Goal: Transaction & Acquisition: Purchase product/service

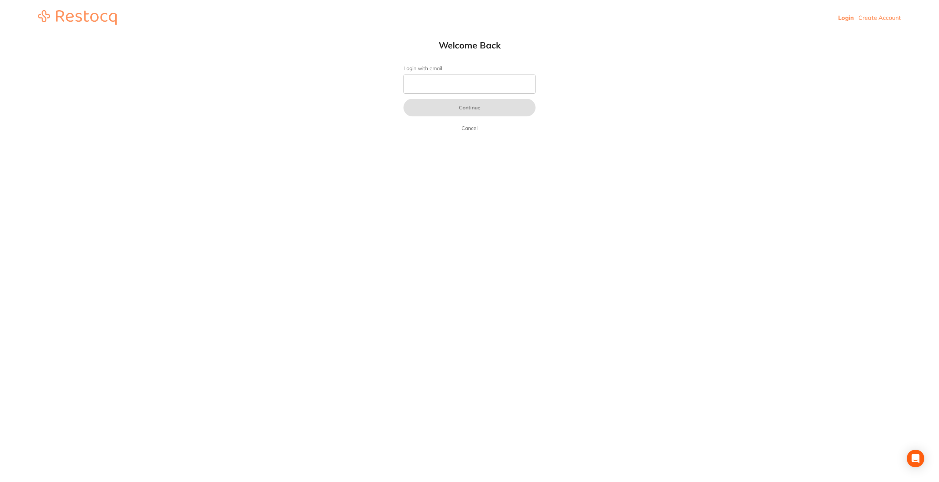
click at [845, 20] on link "Login" at bounding box center [846, 17] width 16 height 7
click at [845, 19] on link "Login" at bounding box center [846, 17] width 16 height 7
click at [496, 91] on input "Login with email" at bounding box center [469, 83] width 132 height 19
type input "[PERSON_NAME][EMAIL_ADDRESS][DOMAIN_NAME]"
click at [482, 110] on button "Continue" at bounding box center [469, 108] width 132 height 18
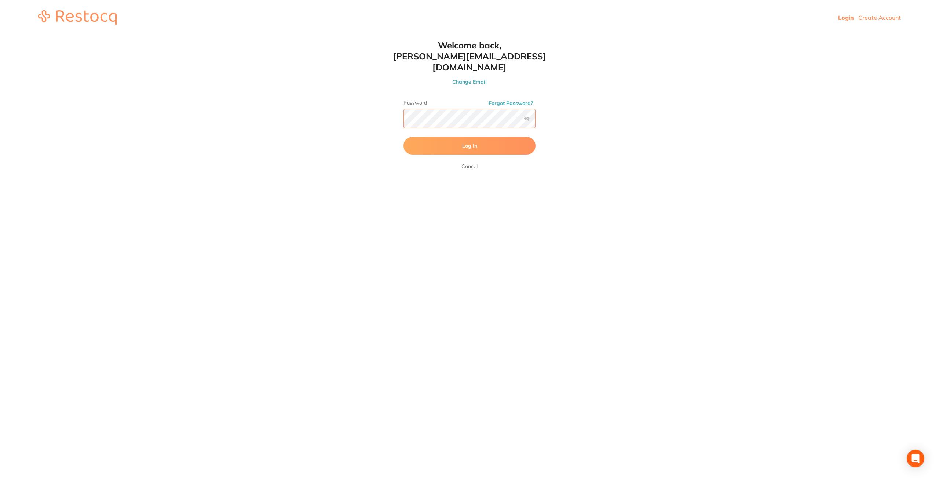
click at [403, 137] on button "Log In" at bounding box center [469, 146] width 132 height 18
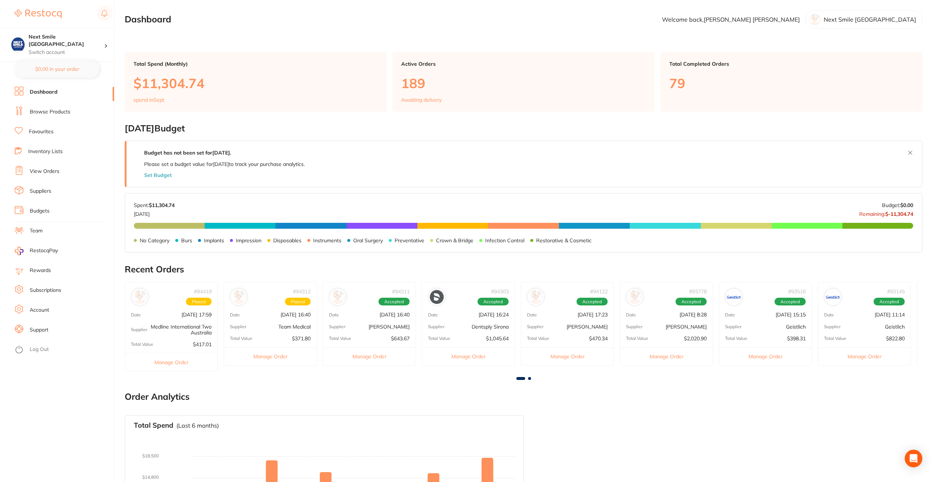
click at [43, 134] on link "Favourites" at bounding box center [41, 131] width 25 height 7
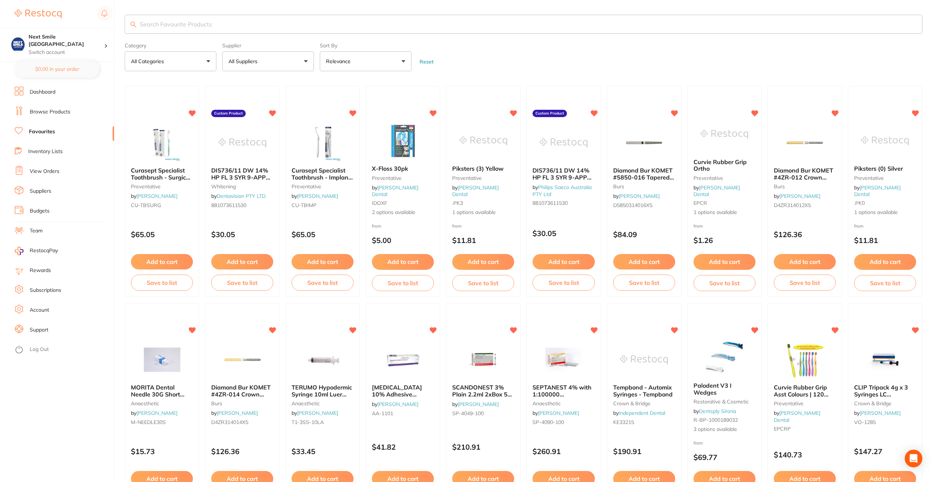
click at [293, 67] on button "All Suppliers" at bounding box center [268, 61] width 92 height 20
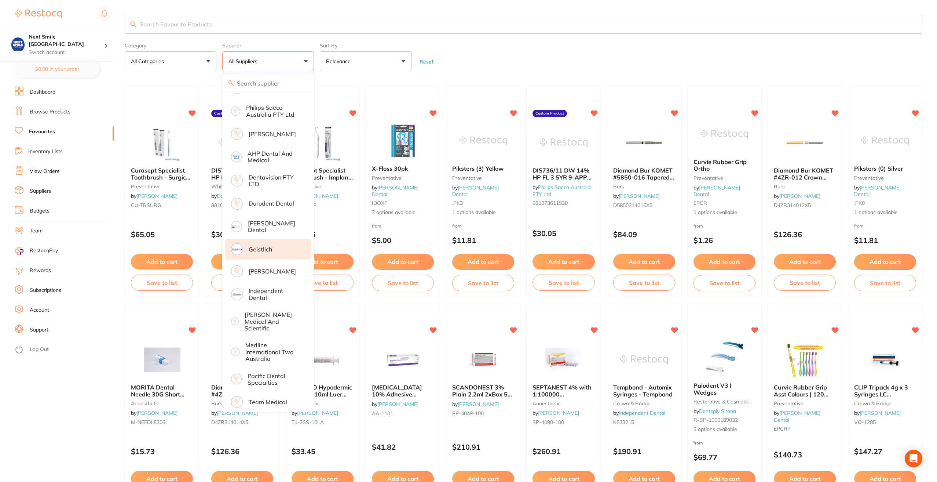
click at [271, 246] on p "Geistlich" at bounding box center [260, 249] width 23 height 7
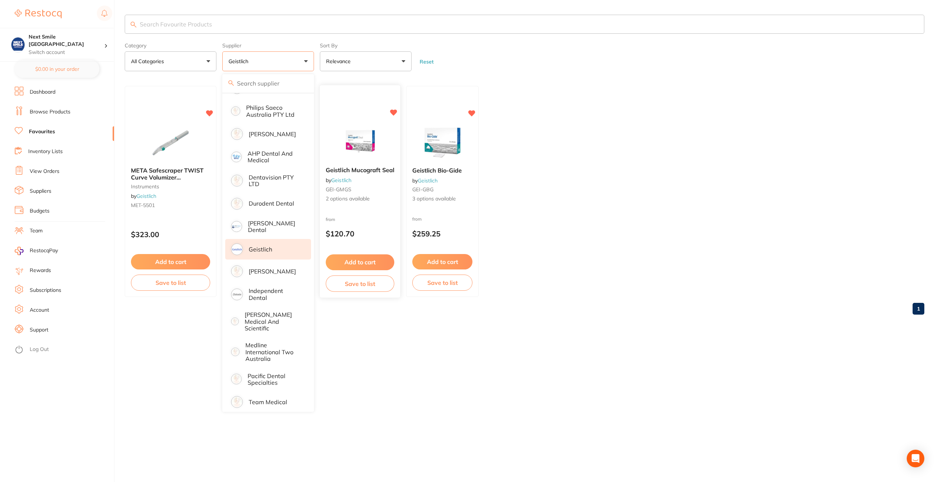
click at [377, 261] on button "Add to cart" at bounding box center [360, 262] width 69 height 16
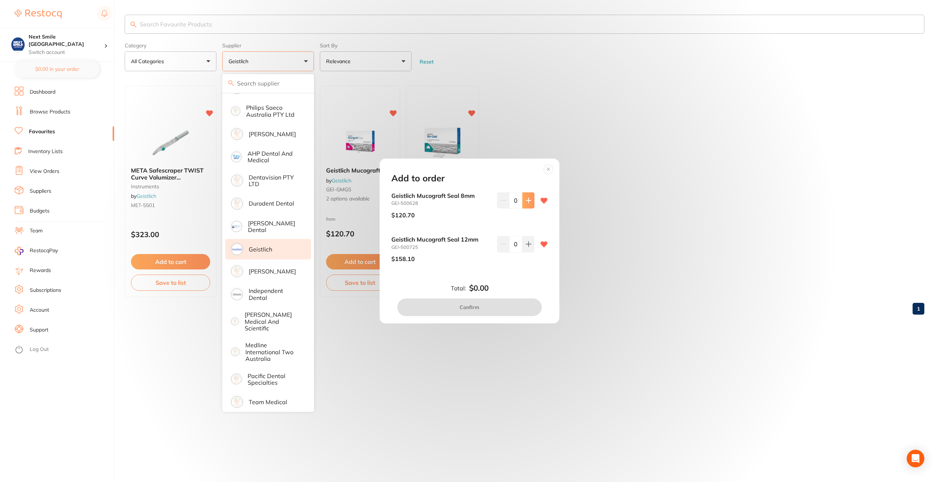
click at [526, 201] on icon at bounding box center [528, 200] width 5 height 5
type input "3"
click at [507, 307] on button "Confirm" at bounding box center [469, 307] width 145 height 18
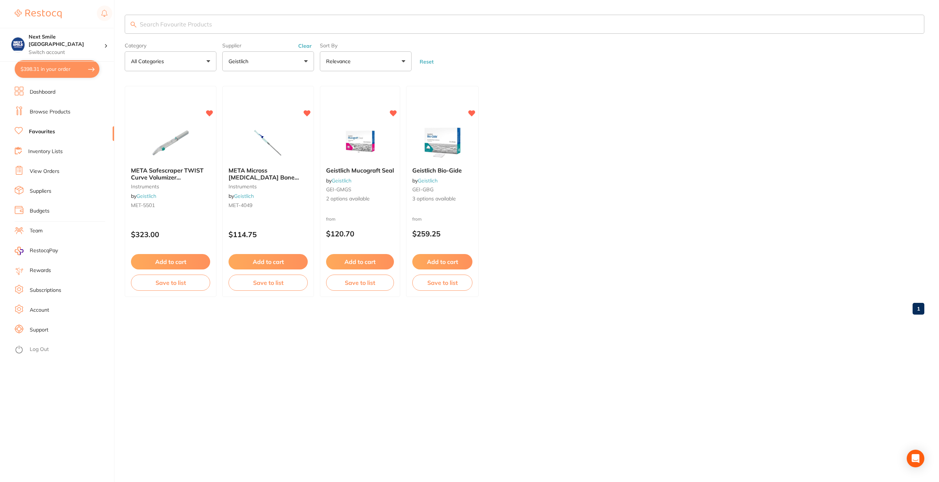
click at [38, 71] on button "$398.31 in your order" at bounding box center [57, 69] width 85 height 18
checkbox input "true"
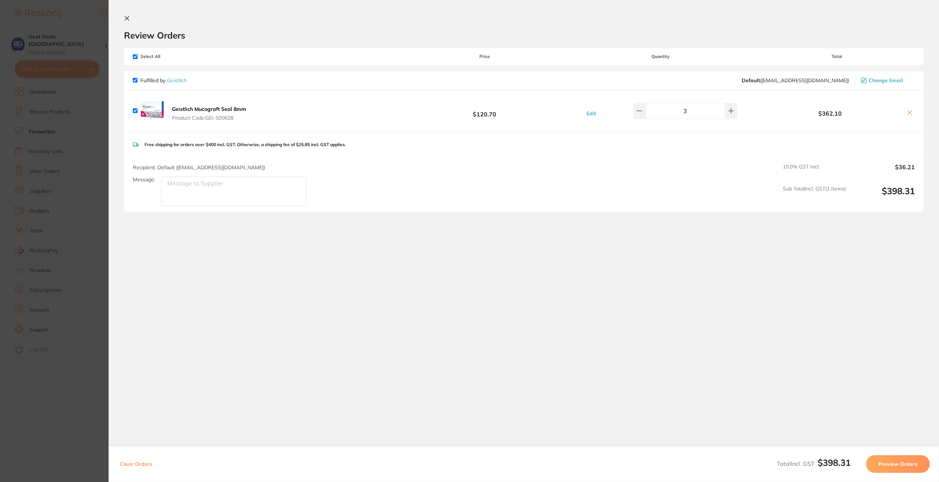
click at [33, 51] on section "Update RRP Set your pre negotiated price for this item. Item Agreed RRP (excl. …" at bounding box center [469, 241] width 939 height 482
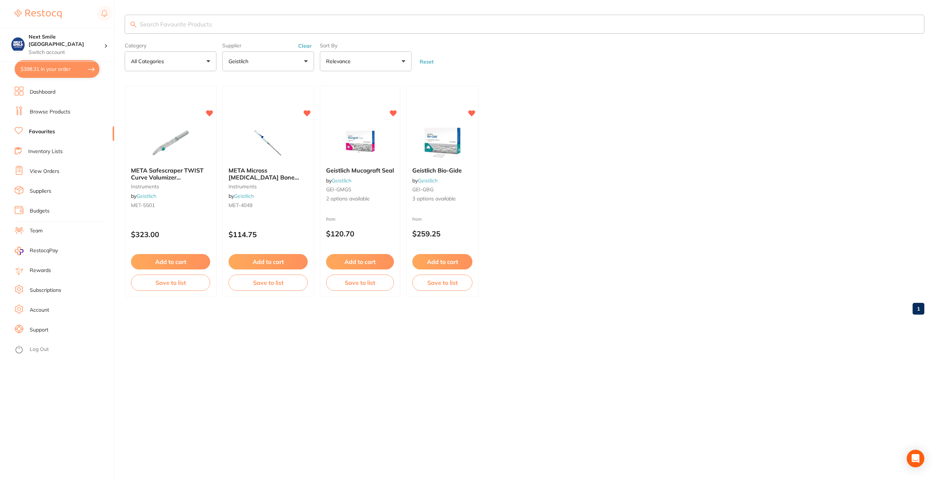
click at [65, 70] on button "$398.31 in your order" at bounding box center [57, 69] width 85 height 18
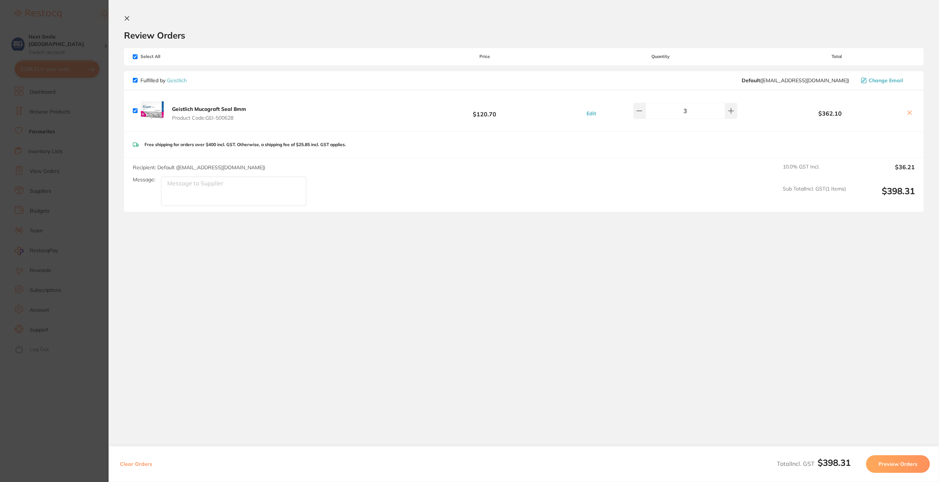
click at [119, 15] on section "Review Orders Your orders are being processed and we will notify you once we ha…" at bounding box center [524, 186] width 830 height 372
click at [129, 20] on icon at bounding box center [127, 18] width 6 height 6
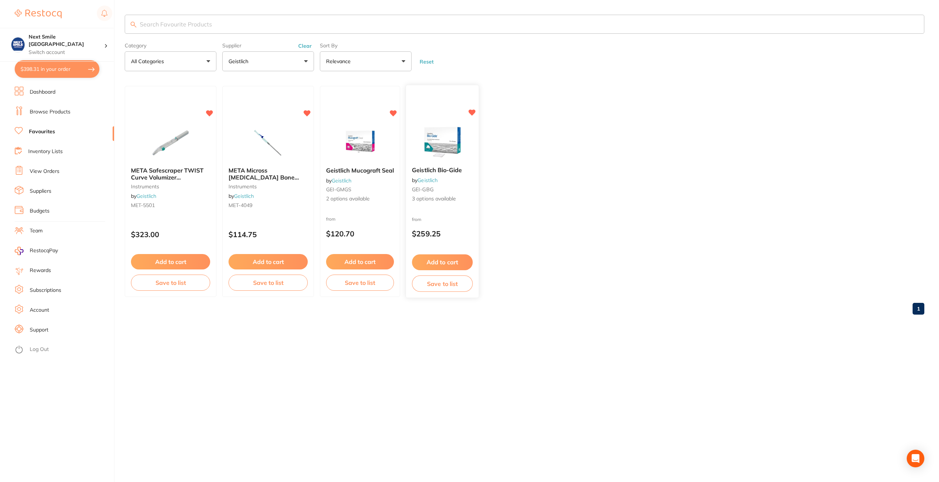
click at [435, 155] on img at bounding box center [442, 142] width 48 height 37
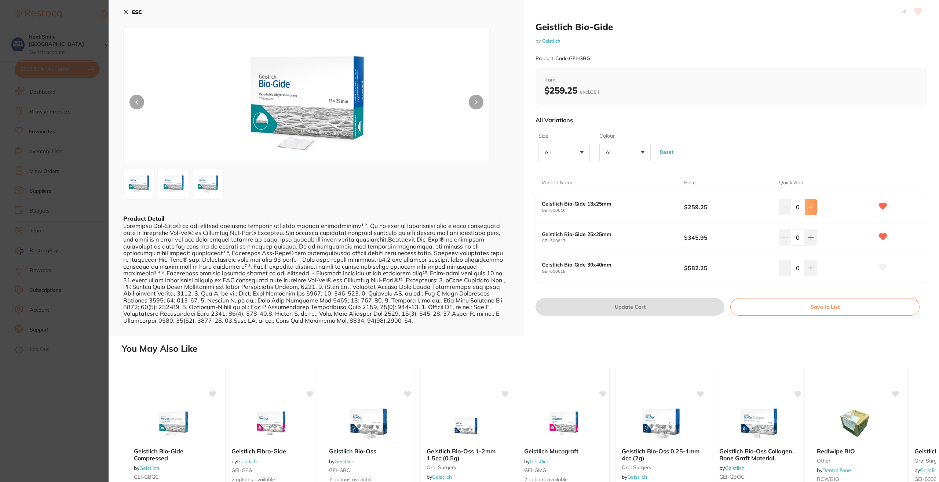
click at [815, 205] on button at bounding box center [811, 207] width 12 height 16
type input "2"
click at [687, 306] on button "Update Cart" at bounding box center [630, 307] width 189 height 18
checkbox input "false"
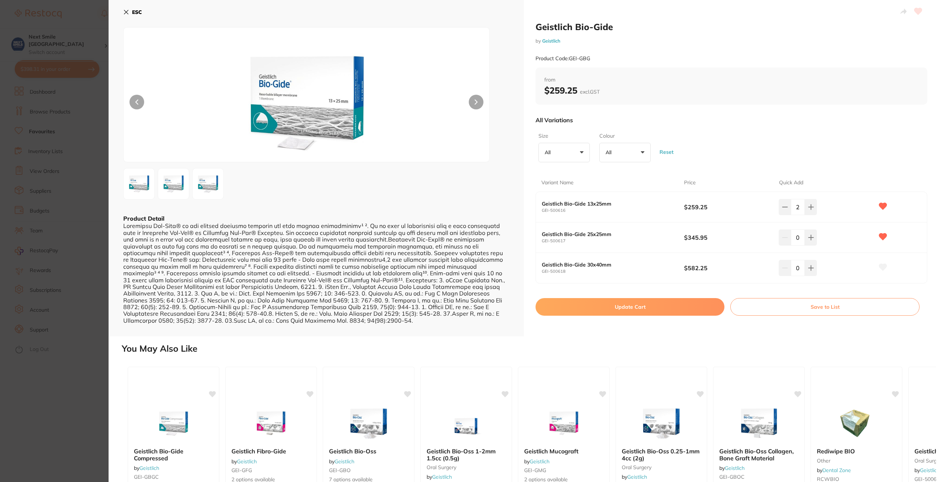
checkbox input "false"
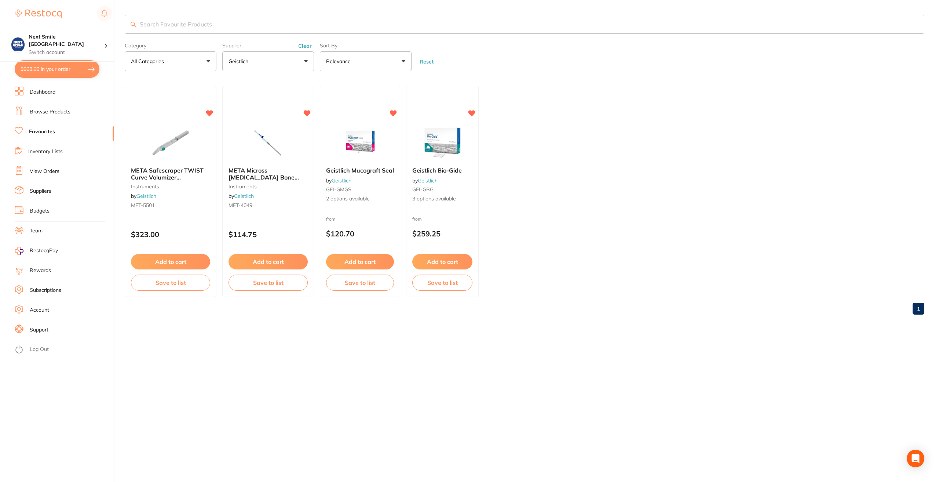
click at [58, 70] on button "$968.66 in your order" at bounding box center [57, 69] width 85 height 18
checkbox input "true"
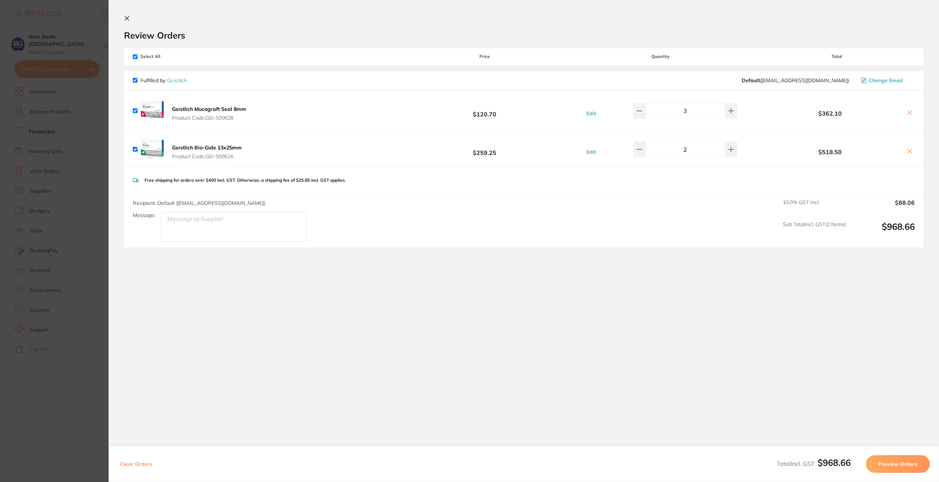
click at [885, 461] on button "Preview Orders" at bounding box center [898, 464] width 64 height 18
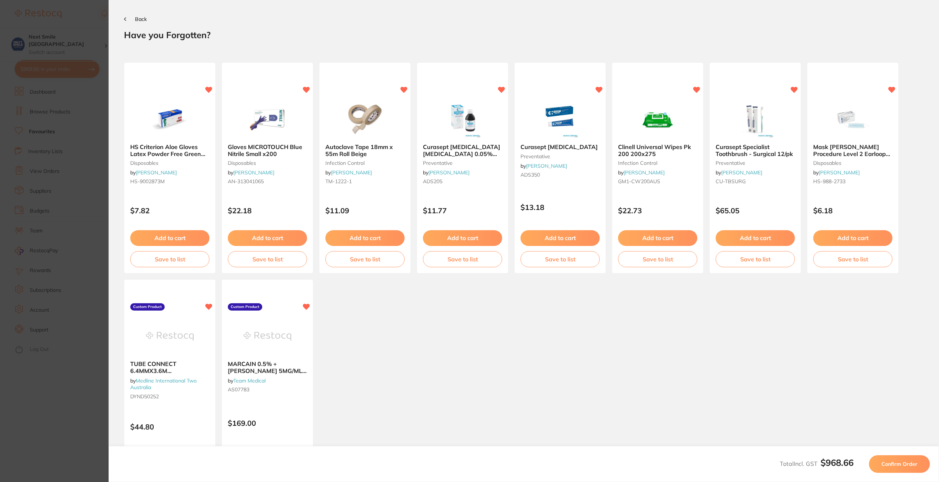
click at [888, 460] on button "Confirm Order" at bounding box center [899, 464] width 61 height 18
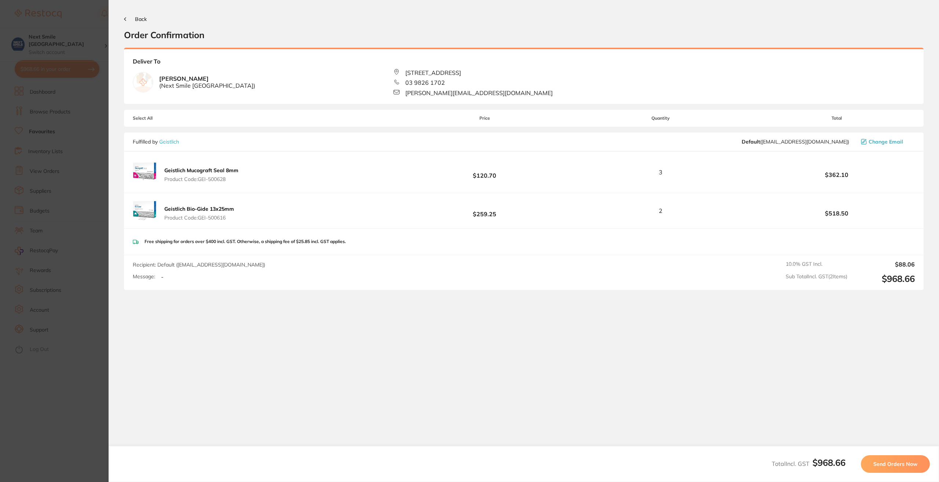
click at [888, 460] on button "Send Orders Now" at bounding box center [895, 464] width 69 height 18
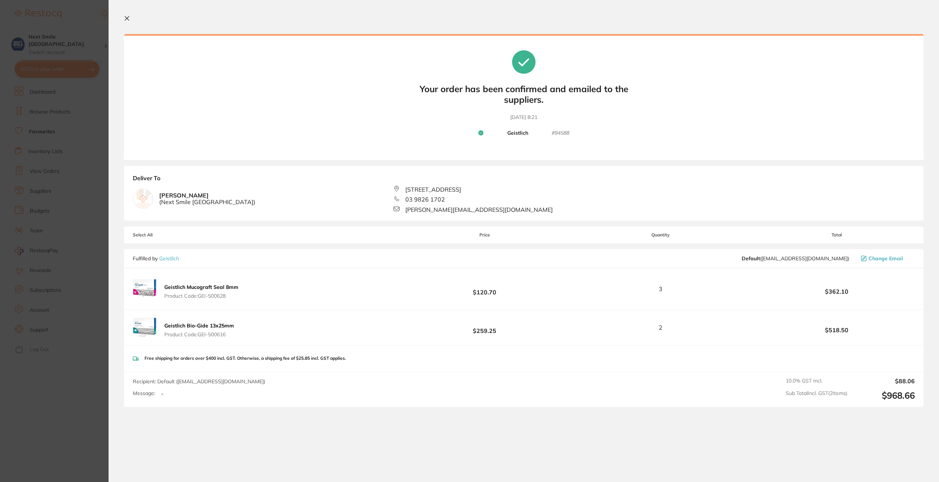
click at [128, 18] on icon at bounding box center [127, 19] width 4 height 4
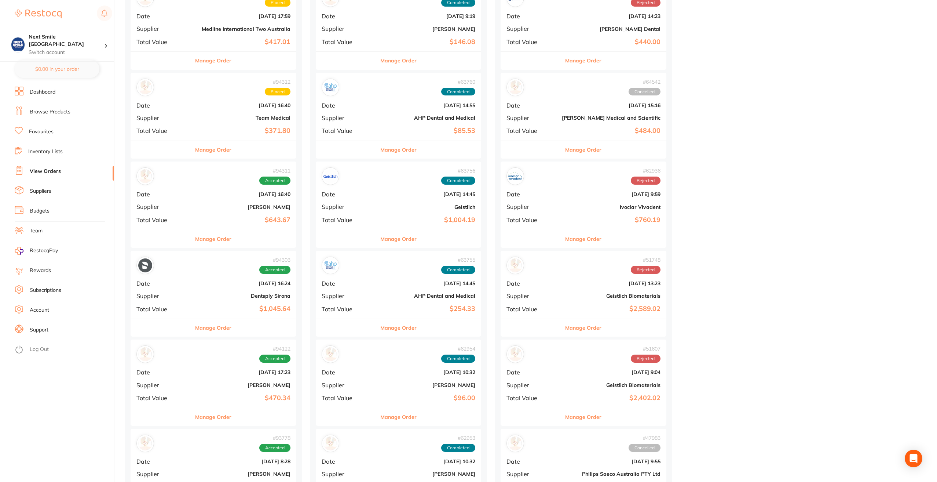
scroll to position [110, 0]
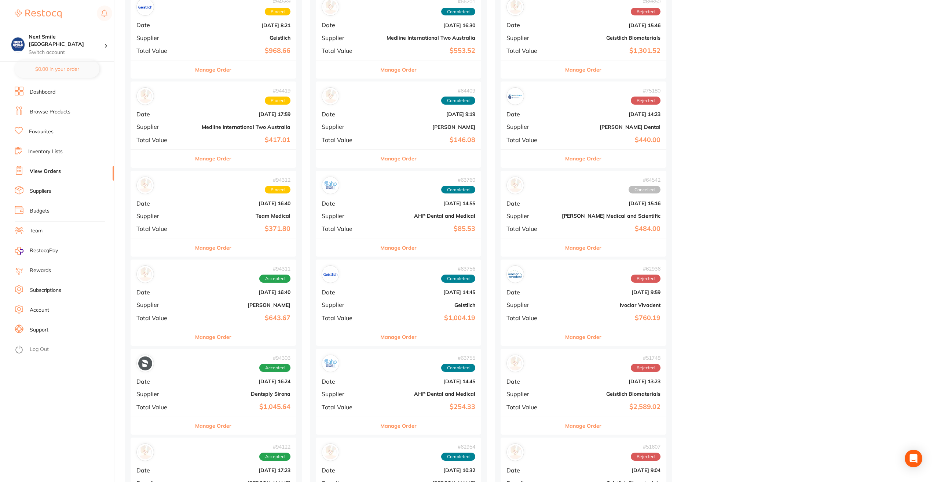
click at [192, 216] on b "Team Medical" at bounding box center [241, 216] width 99 height 6
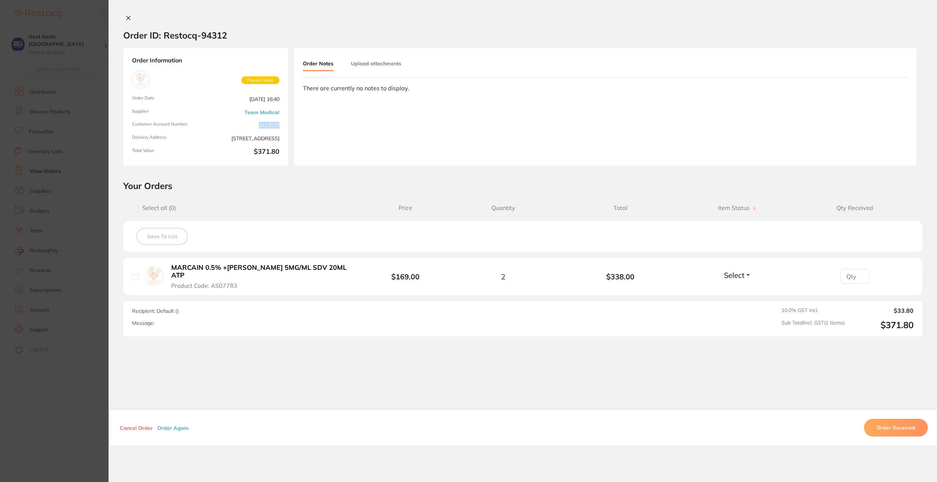
drag, startPoint x: 260, startPoint y: 120, endPoint x: 282, endPoint y: 121, distance: 22.0
click at [282, 121] on div "Order Information Placed Order Order Date [DATE] 16:40 Supplier Team Medical Cu…" at bounding box center [205, 106] width 165 height 117
